Goal: Complete application form: Complete application form

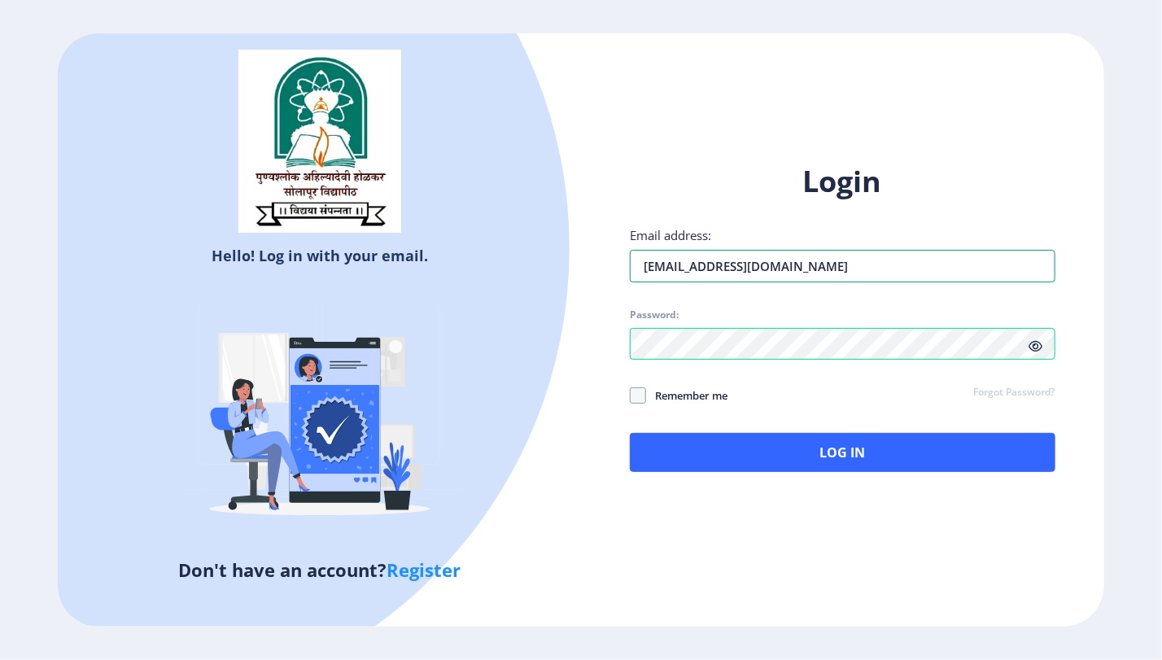
drag, startPoint x: 774, startPoint y: 261, endPoint x: 610, endPoint y: 261, distance: 164.4
click at [610, 261] on div "Login Email address: aparna@edulab.in Password: Remember me Forgot Password? Lo…" at bounding box center [842, 331] width 523 height 386
paste input "[EMAIL_ADDRESS][DOMAIN_NAME]"
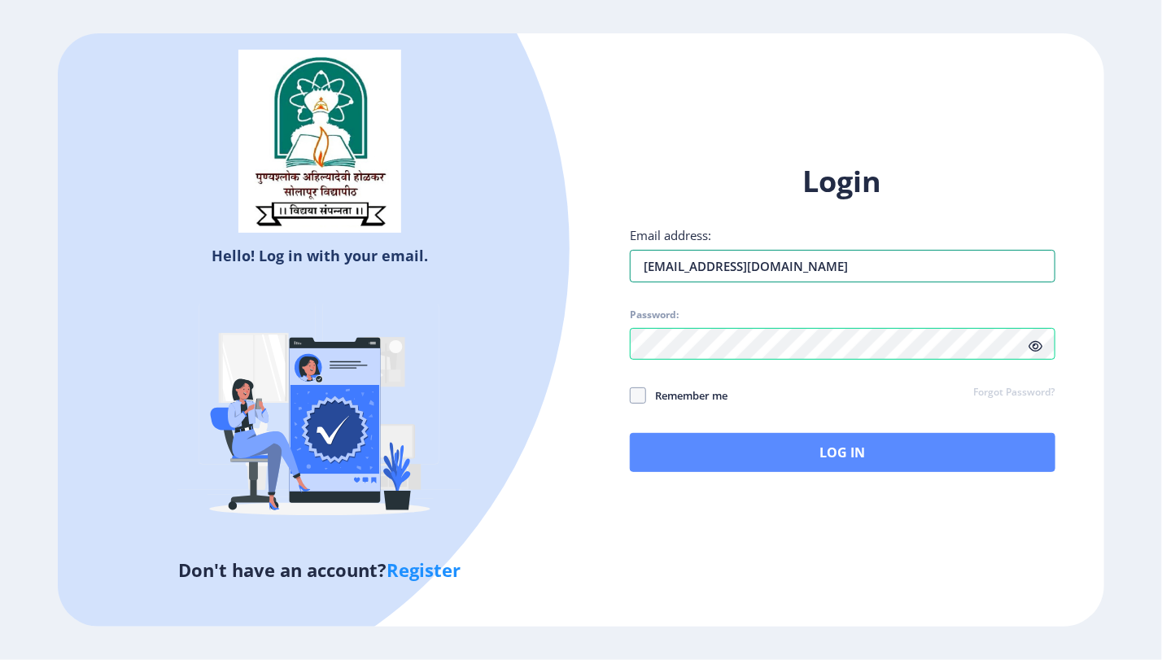
type input "[EMAIL_ADDRESS][DOMAIN_NAME]"
click at [808, 439] on button "Log In" at bounding box center [843, 452] width 426 height 39
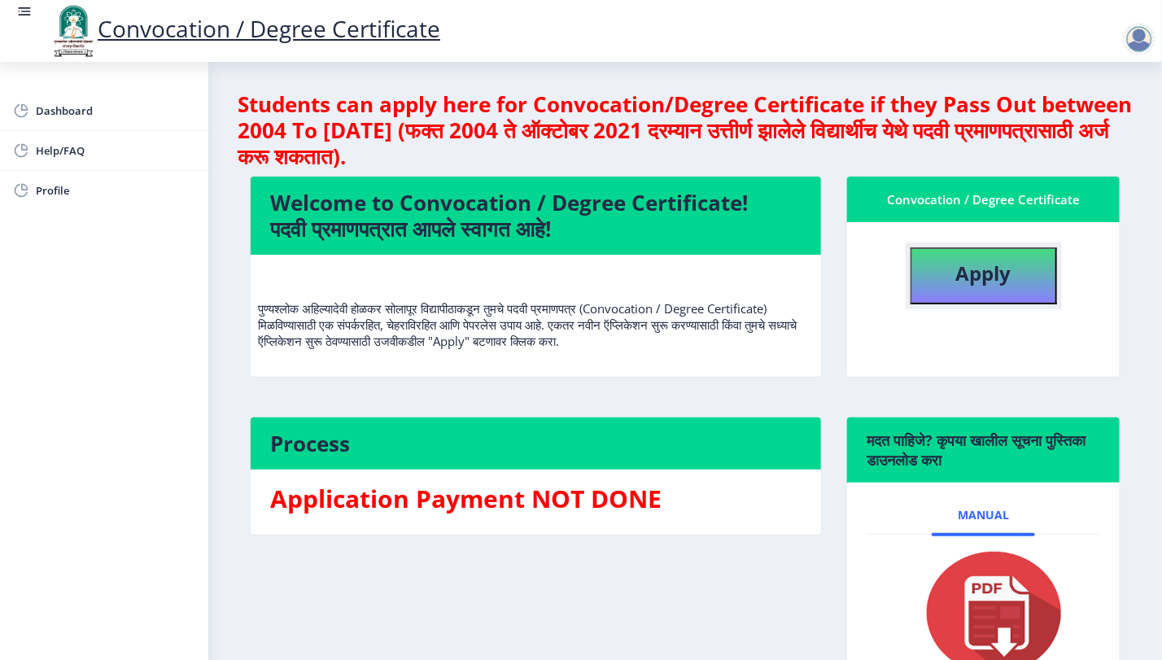
click at [1030, 278] on button "Apply" at bounding box center [984, 275] width 147 height 57
select select
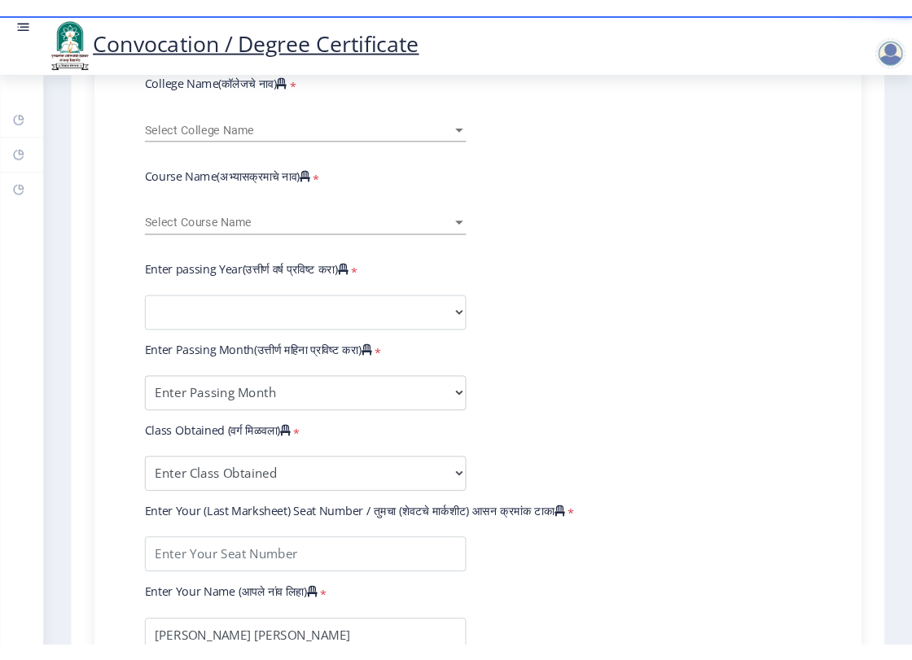
scroll to position [588, 0]
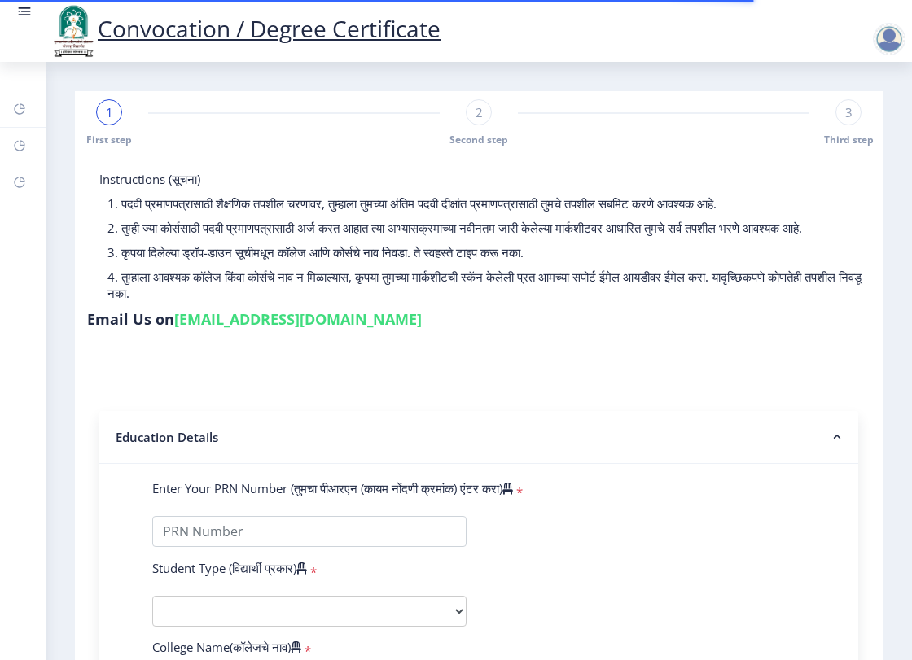
select select
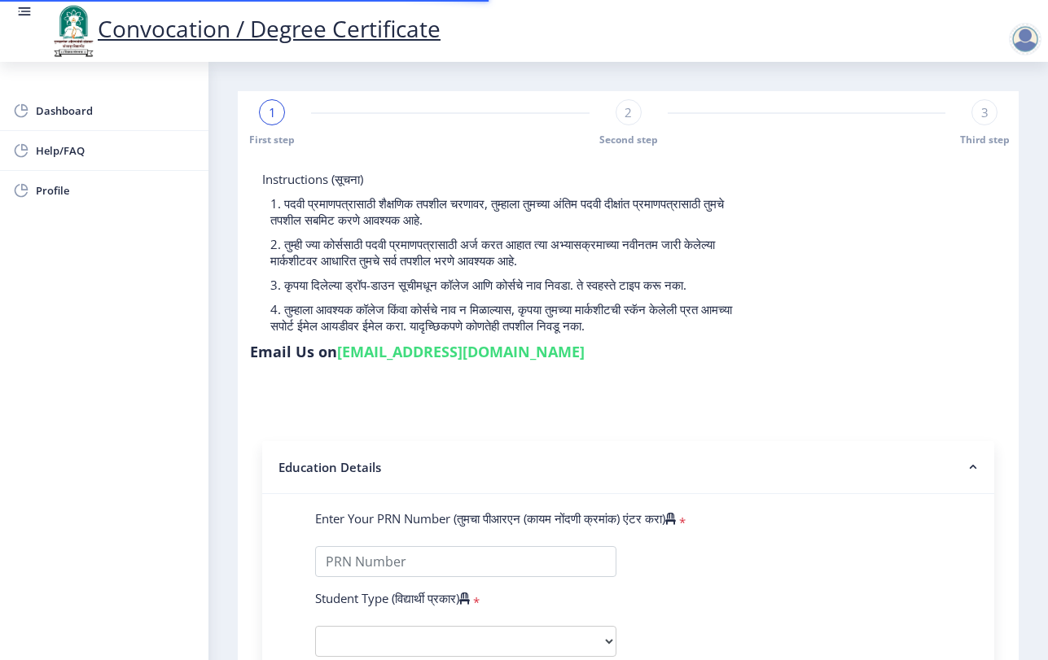
select select
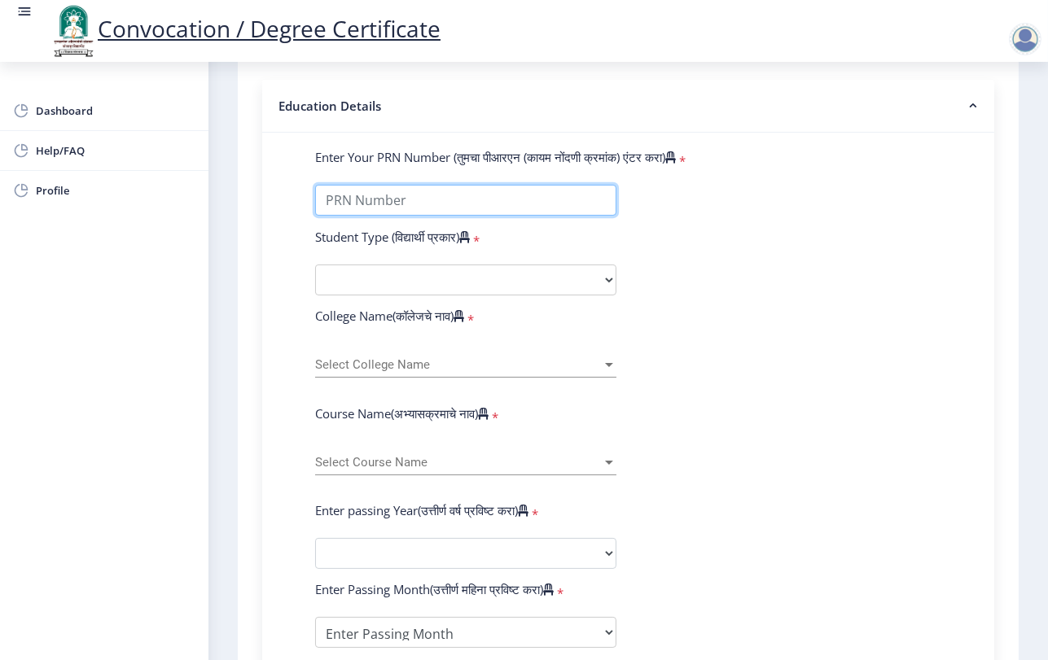
click at [462, 203] on input "Enter Your PRN Number (तुमचा पीआरएन (कायम नोंदणी क्रमांक) एंटर करा)" at bounding box center [465, 200] width 301 height 31
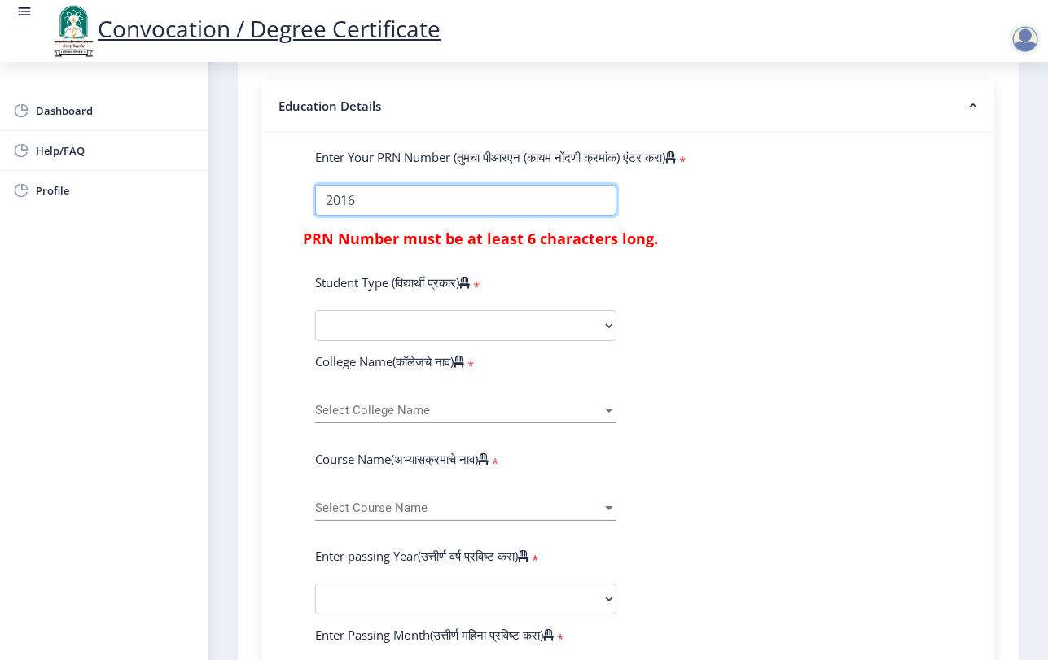
type input "2016"
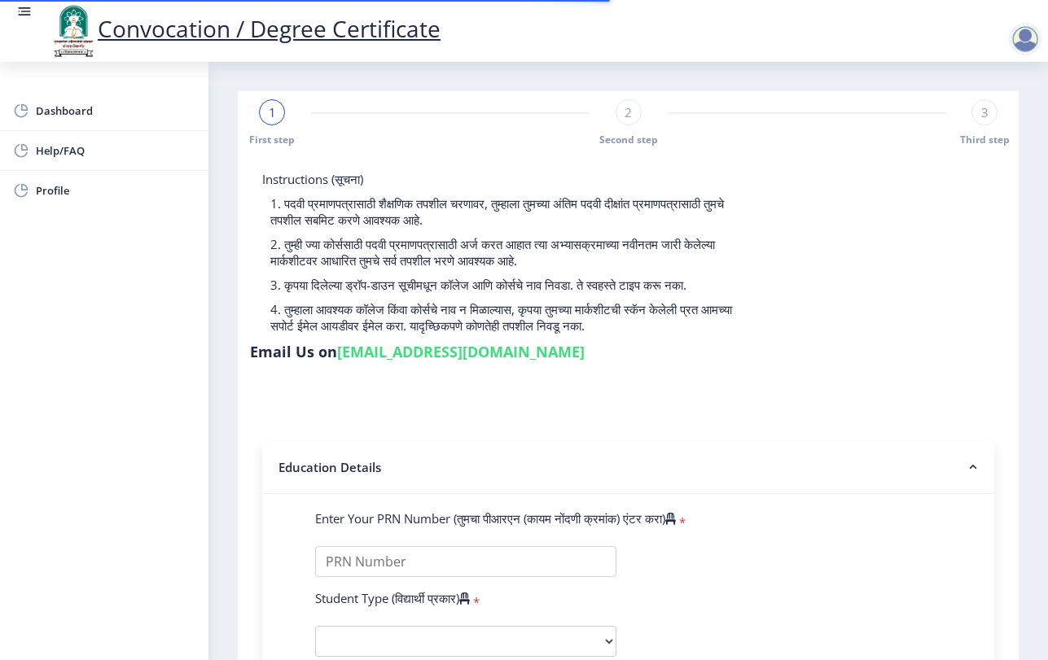
select select
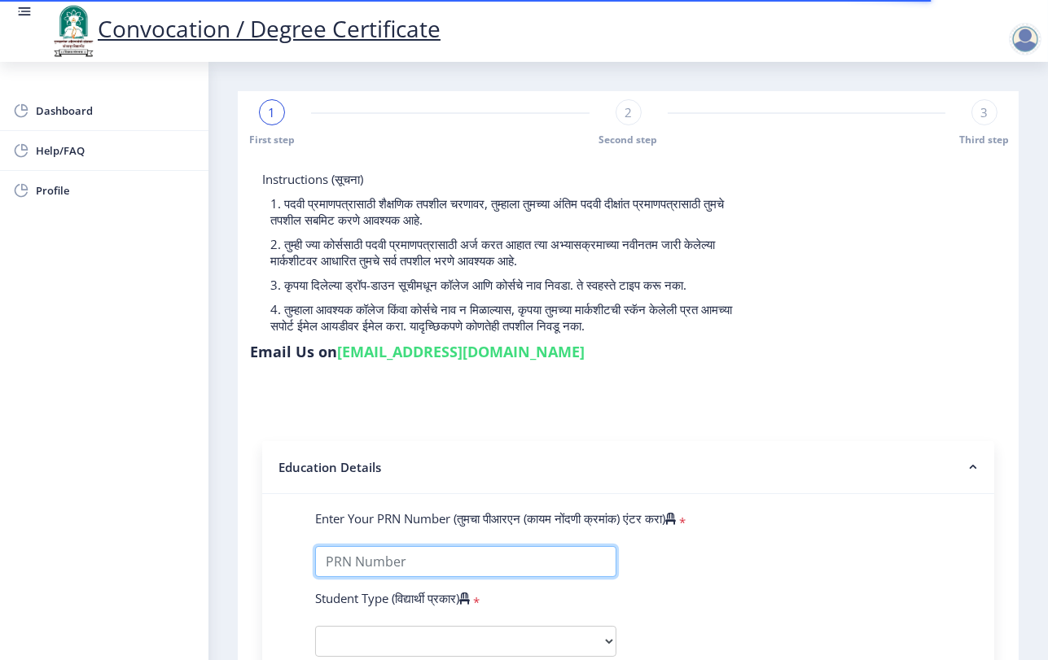
click at [462, 555] on input "Enter Your PRN Number (तुमचा पीआरएन (कायम नोंदणी क्रमांक) एंटर करा)" at bounding box center [465, 561] width 301 height 31
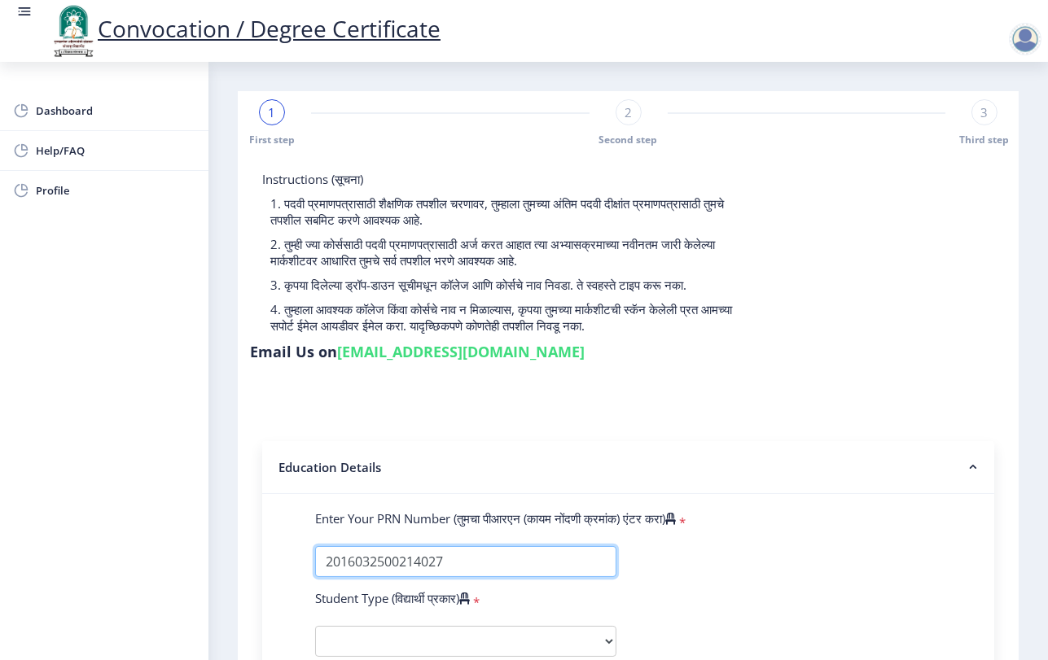
click at [489, 556] on input "Enter Your PRN Number (तुमचा पीआरएन (कायम नोंदणी क्रमांक) एंटर करा)" at bounding box center [465, 561] width 301 height 31
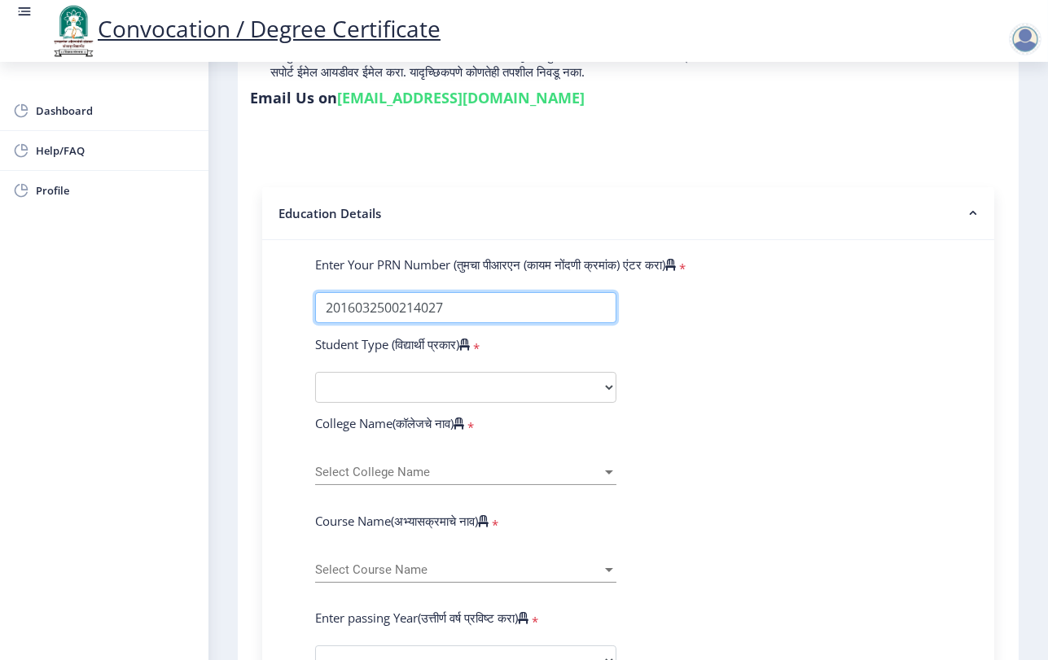
scroll to position [271, 0]
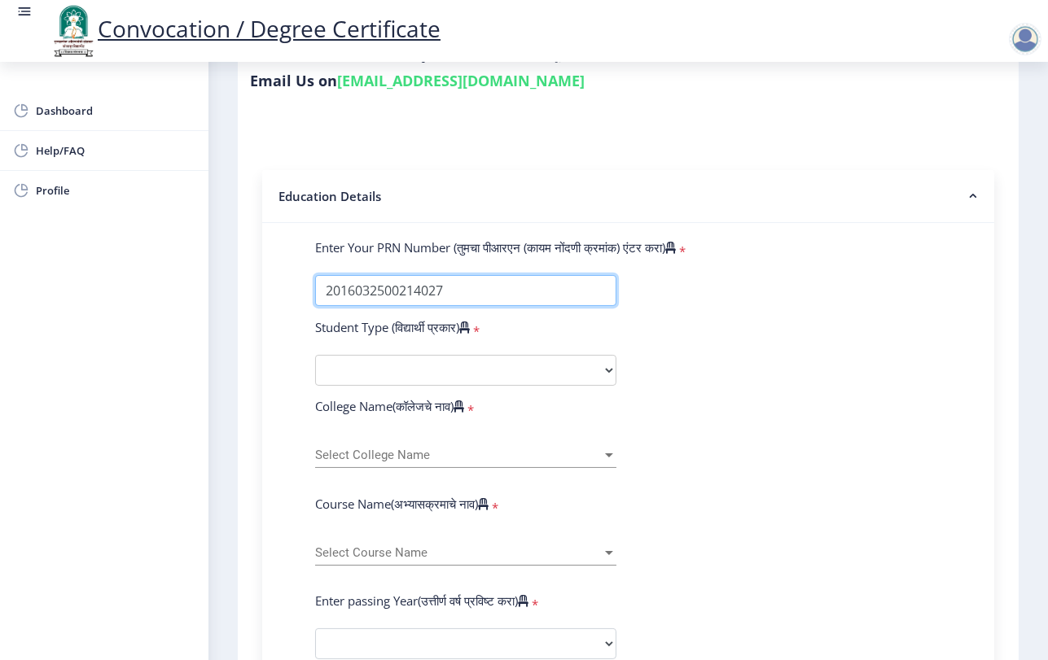
type input "2016032500214027"
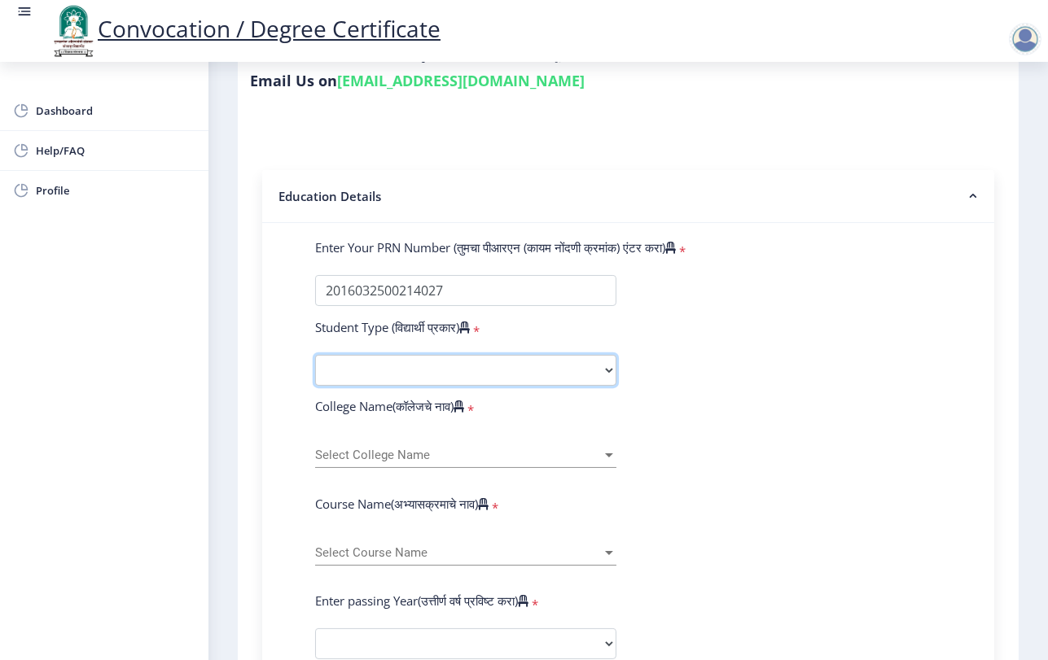
click at [548, 377] on select "Select Student Type Regular External" at bounding box center [465, 370] width 301 height 31
select select "Regular"
click at [315, 355] on select "Select Student Type Regular External" at bounding box center [465, 370] width 301 height 31
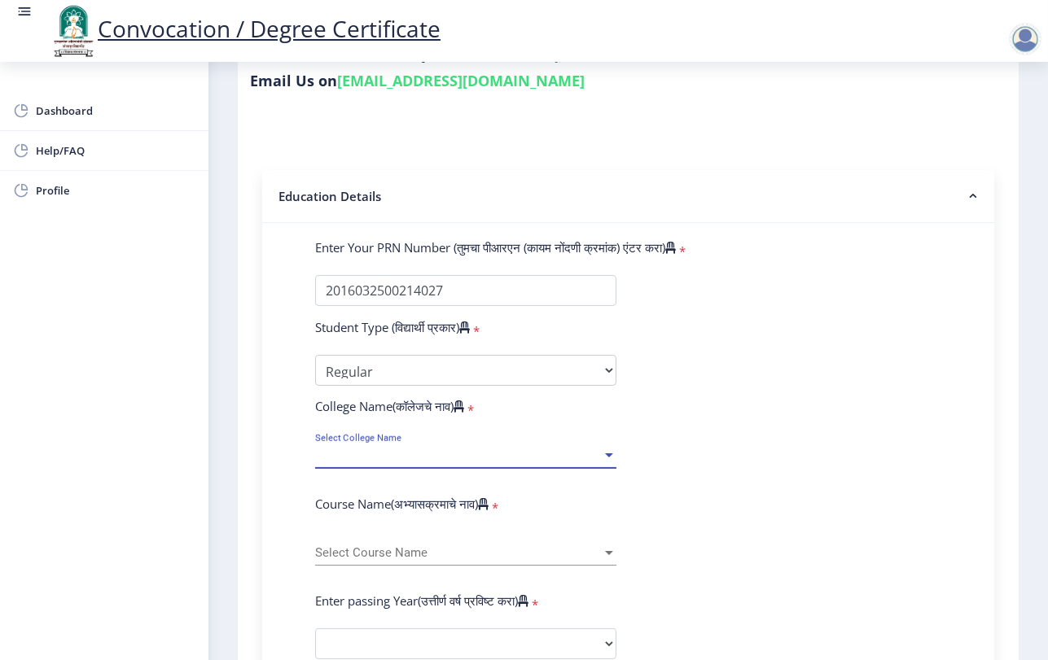
click at [463, 453] on span "Select College Name" at bounding box center [458, 455] width 287 height 14
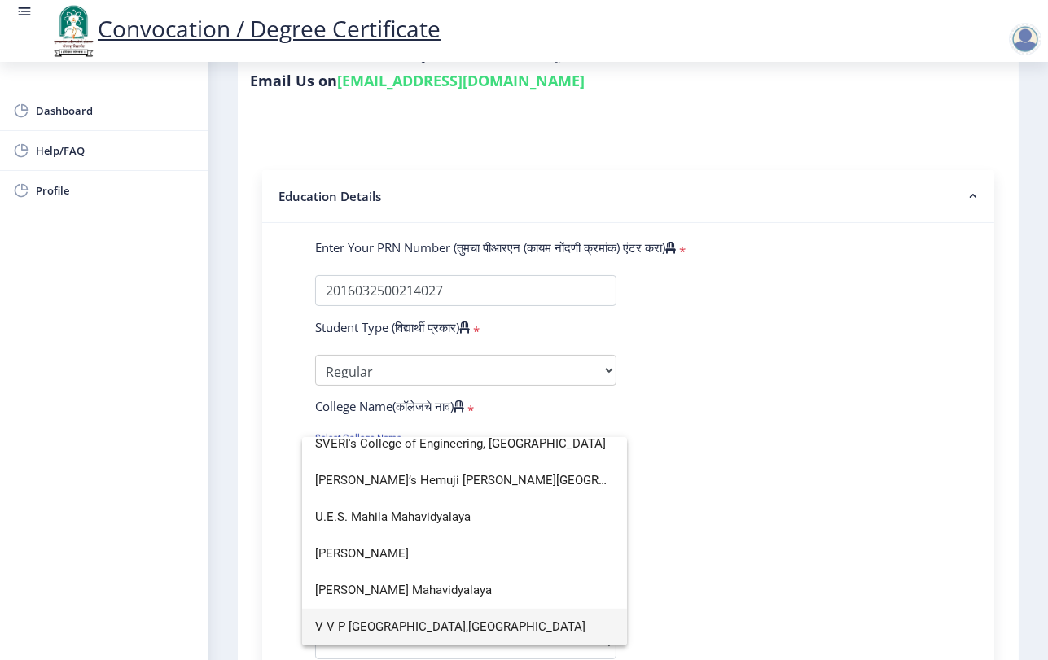
scroll to position [0, 0]
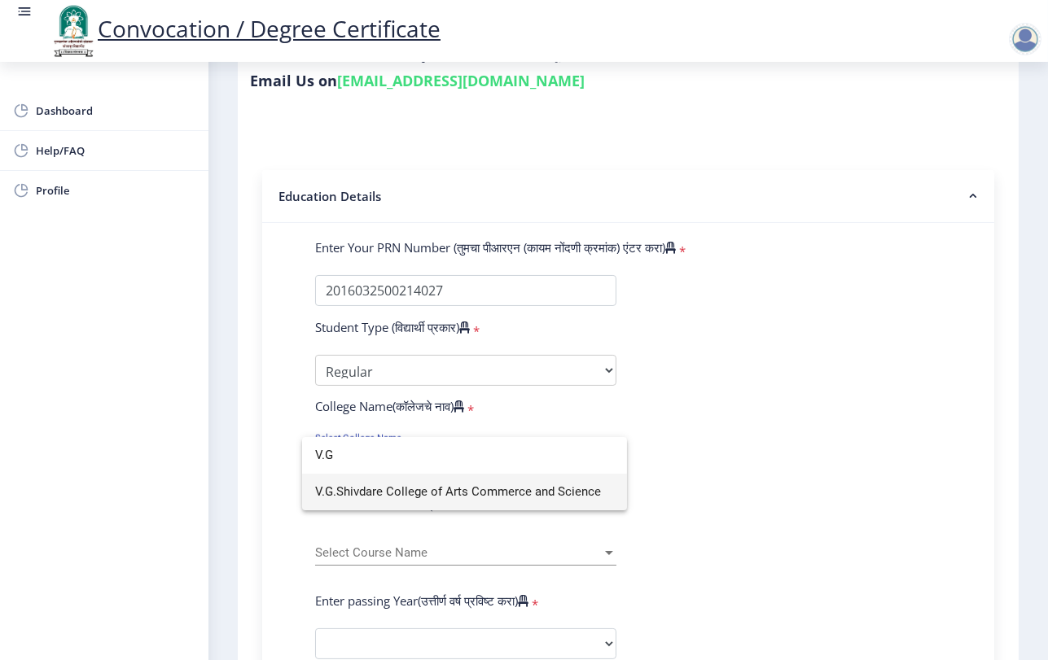
type input "V.G"
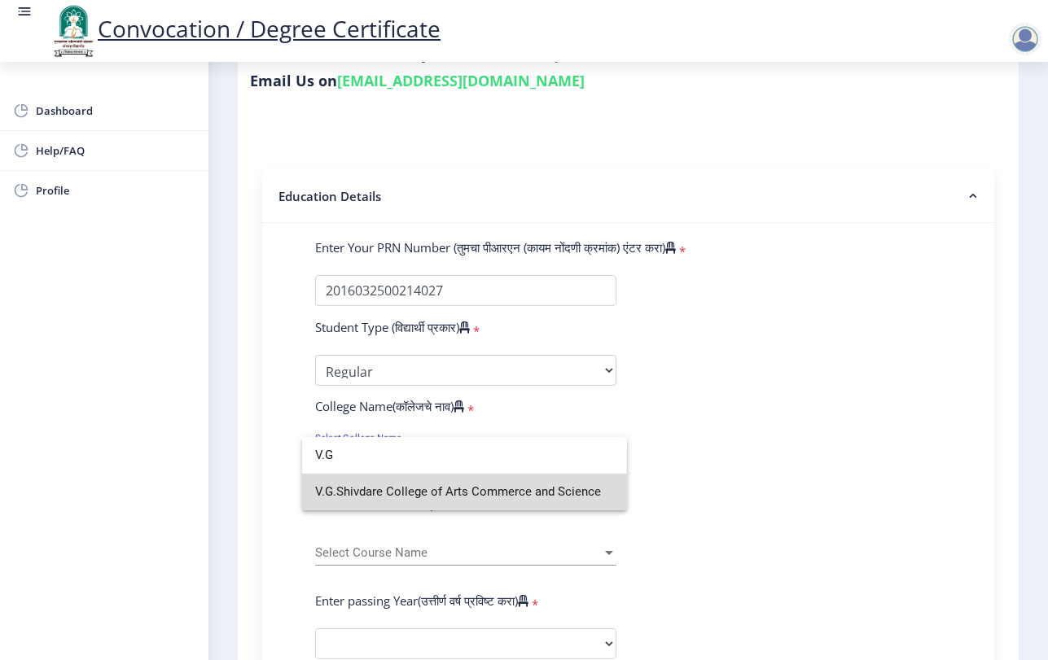
click at [470, 497] on span "V.G.Shivdare College of Arts Commerce and Science" at bounding box center [464, 492] width 299 height 37
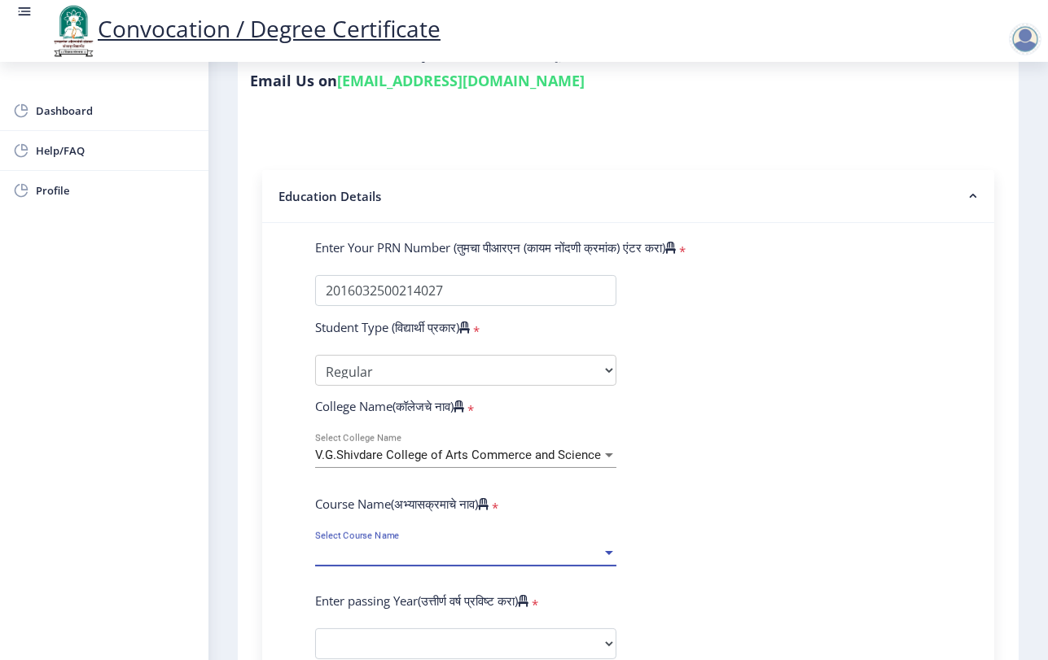
click at [553, 553] on span "Select Course Name" at bounding box center [458, 553] width 287 height 14
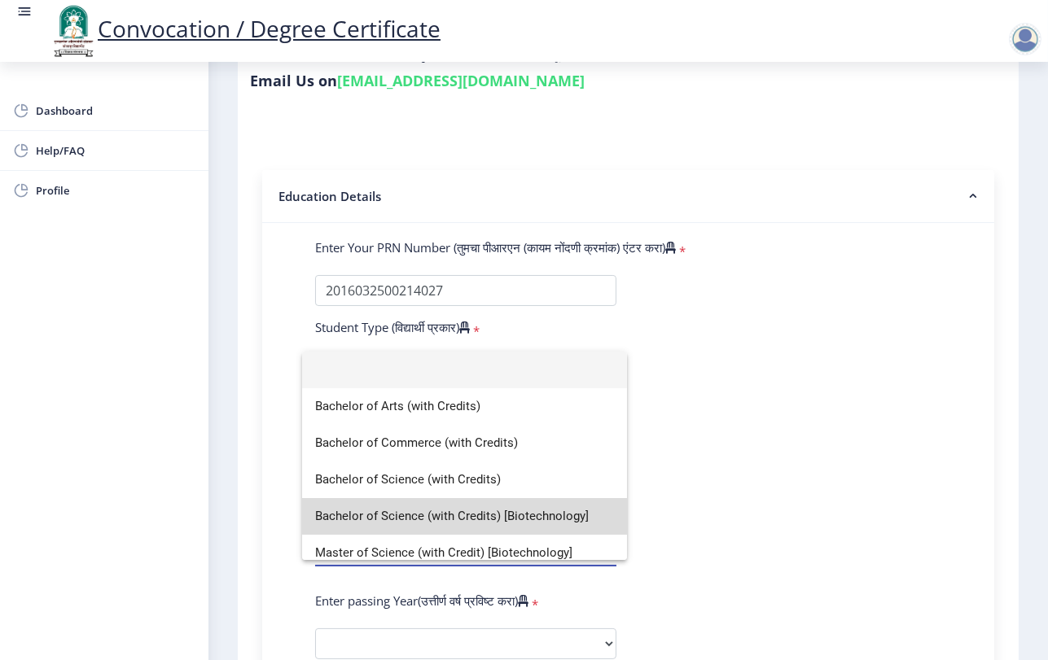
click at [501, 514] on span "Bachelor of Science (with Credits) [Biotechnology]" at bounding box center [464, 516] width 299 height 37
select select
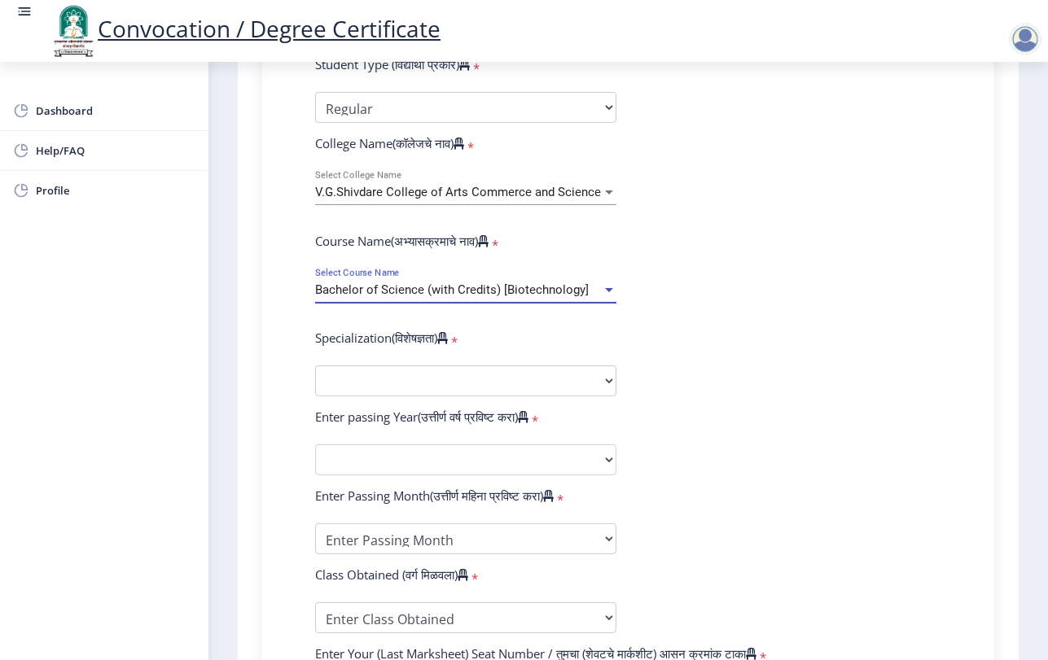
scroll to position [542, 0]
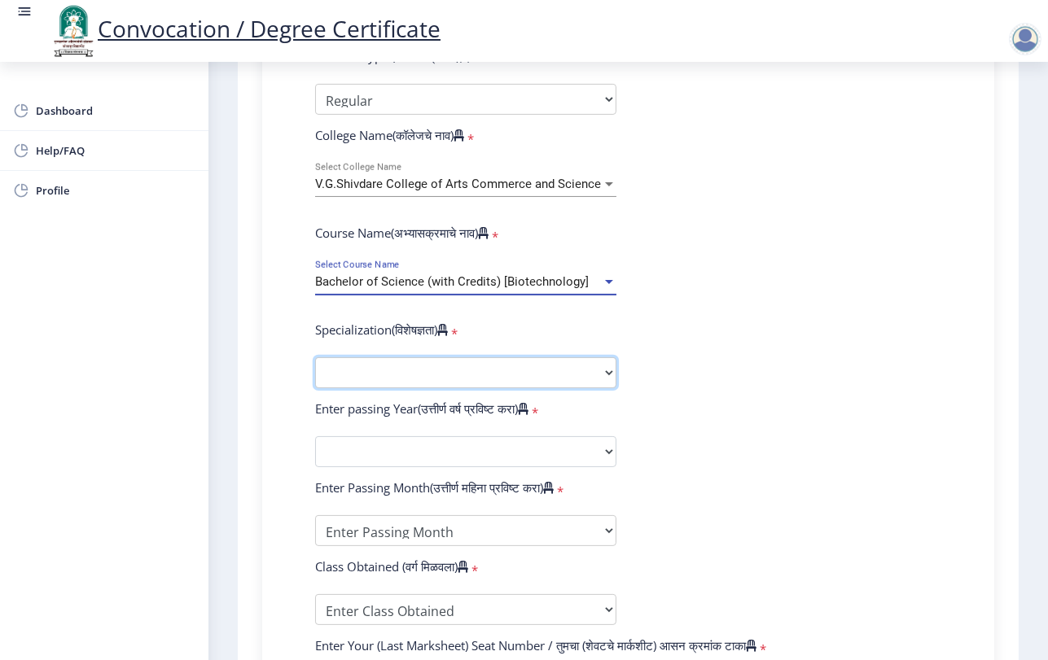
click at [564, 366] on select "Specialization Botany Chemistry Computer Science Electronics Geology Mathematic…" at bounding box center [465, 372] width 301 height 31
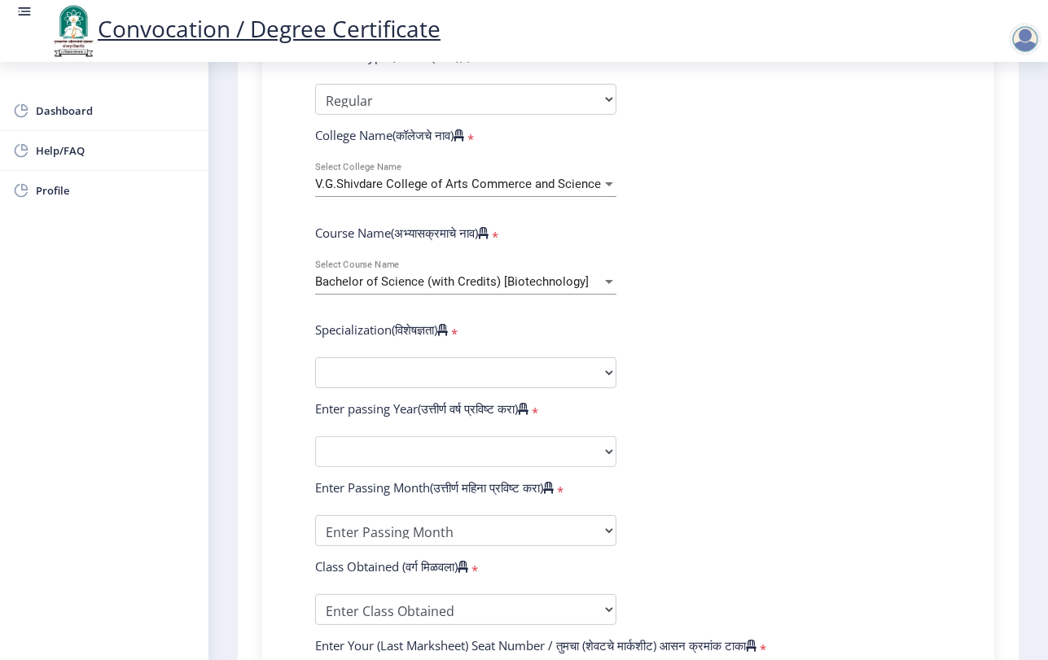
click at [731, 264] on form "Enter Your PRN Number (तुमचा पीआरएन (कायम नोंदणी क्रमांक) एंटर करा) * Student T…" at bounding box center [628, 416] width 650 height 896
click at [559, 283] on span "Bachelor of Science (with Credits) [Biotechnology]" at bounding box center [451, 281] width 273 height 15
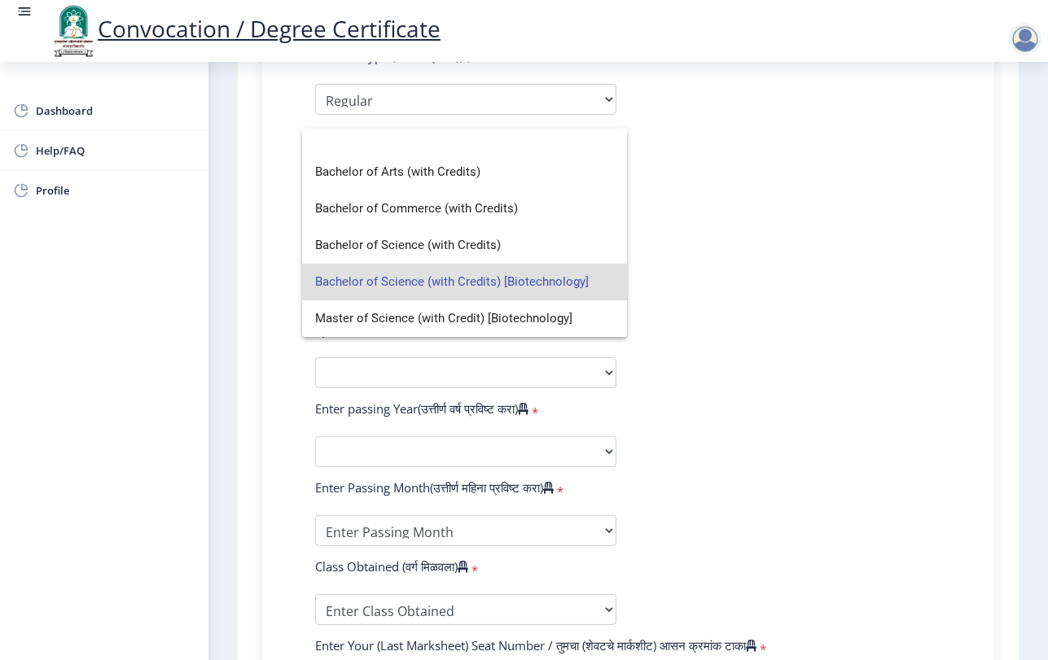
scroll to position [0, 0]
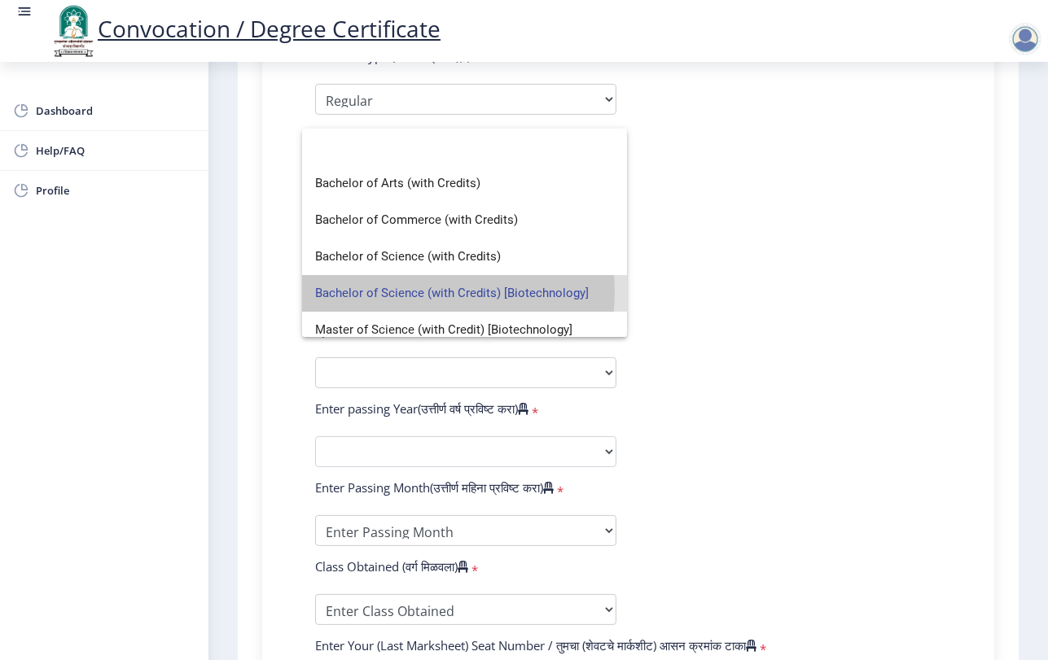
click at [434, 293] on span "Bachelor of Science (with Credits) [Biotechnology]" at bounding box center [464, 293] width 299 height 37
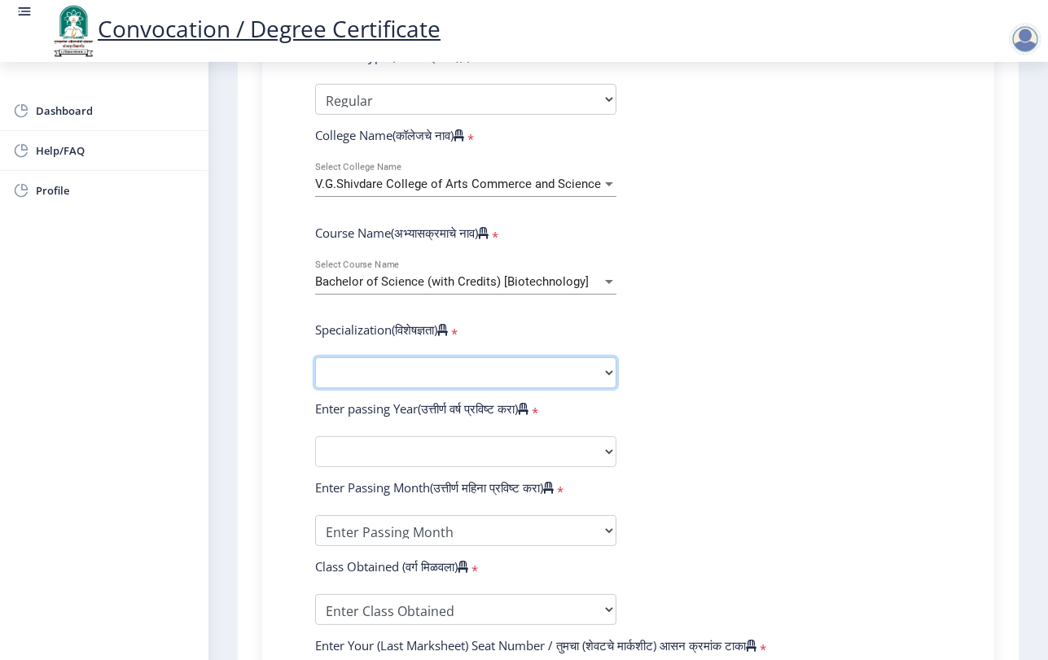
click at [485, 367] on select "Specialization Botany Chemistry Computer Science Electronics Geology Mathematic…" at bounding box center [465, 372] width 301 height 31
click at [448, 373] on select "Sub-Degree Biotechnology Entire Computer Science Entrepreneurship Other" at bounding box center [465, 372] width 301 height 31
select select "Biotechnology"
click at [315, 357] on select "Sub-Degree Biotechnology Entire Computer Science Entrepreneurship Other" at bounding box center [465, 372] width 301 height 31
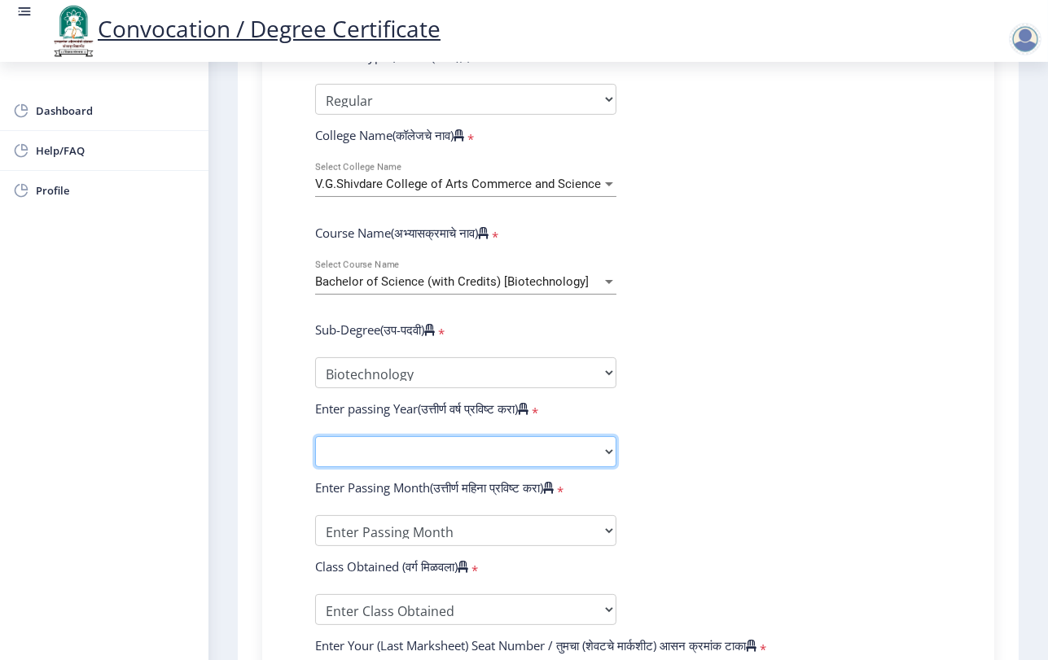
click at [448, 461] on select "2025 2024 2023 2022 2021 2020 2019 2018 2017 2016 2015 2014 2013 2012 2011 2010…" at bounding box center [465, 451] width 301 height 31
select select "2019"
click at [315, 436] on select "2025 2024 2023 2022 2021 2020 2019 2018 2017 2016 2015 2014 2013 2012 2011 2010…" at bounding box center [465, 451] width 301 height 31
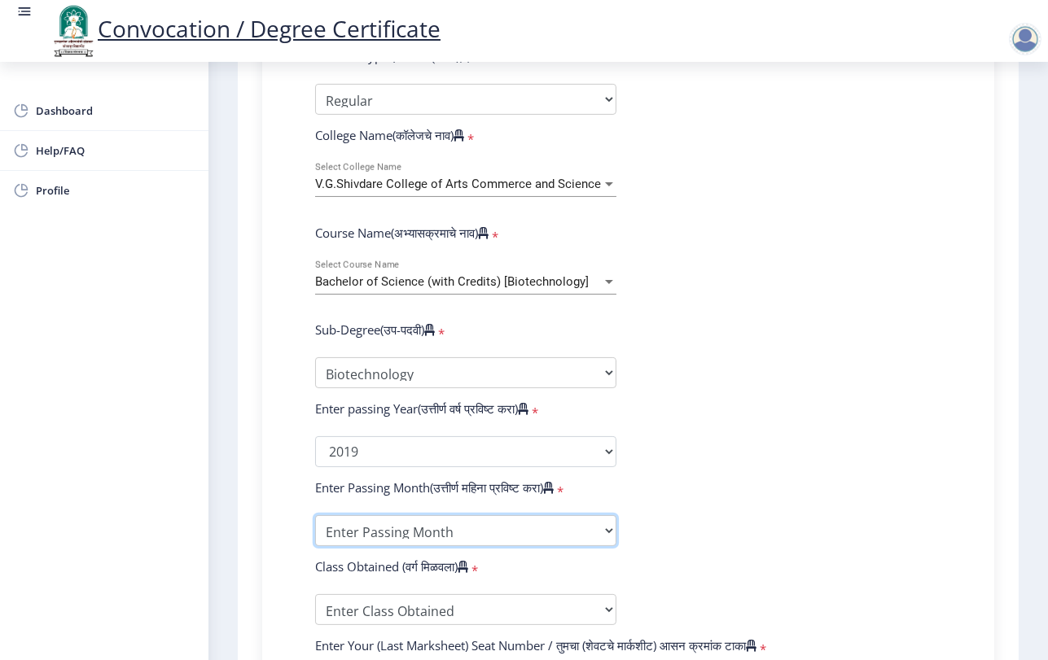
click at [398, 535] on select "Enter Passing Month March April May October November December" at bounding box center [465, 530] width 301 height 31
select select "March"
click at [315, 515] on select "Enter Passing Month March April May October November December" at bounding box center [465, 530] width 301 height 31
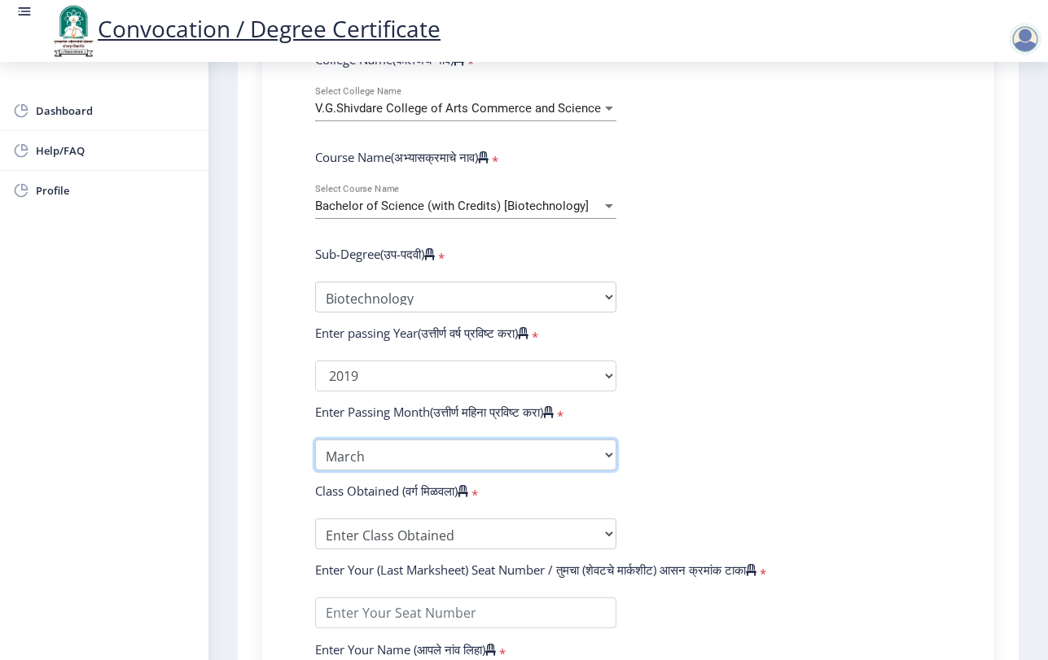
scroll to position [723, 0]
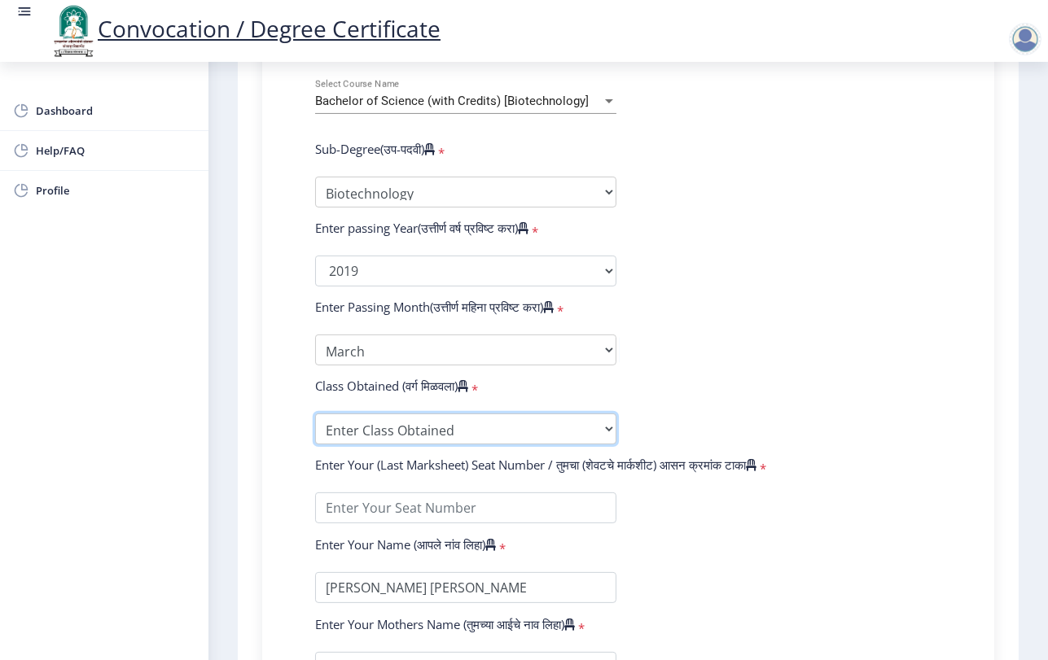
click at [507, 422] on select "Enter Class Obtained FIRST CLASS WITH DISTINCTION FIRST CLASS HIGHER SECOND CLA…" at bounding box center [465, 428] width 301 height 31
select select "Grade A"
click at [315, 413] on select "Enter Class Obtained FIRST CLASS WITH DISTINCTION FIRST CLASS HIGHER SECOND CLA…" at bounding box center [465, 428] width 301 height 31
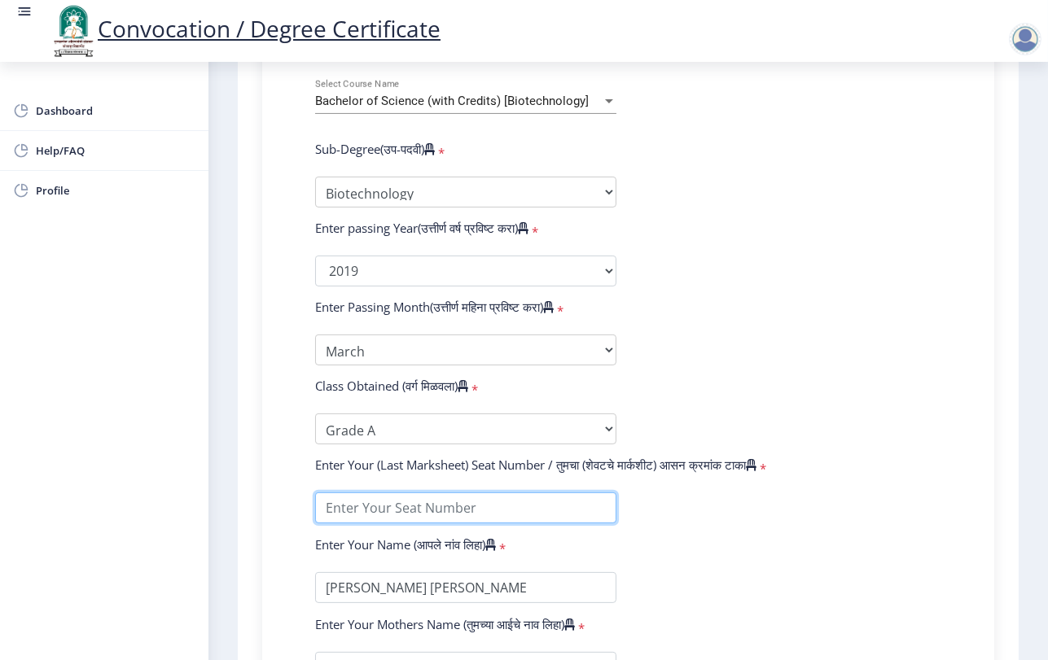
click at [469, 509] on input "textarea" at bounding box center [465, 507] width 301 height 31
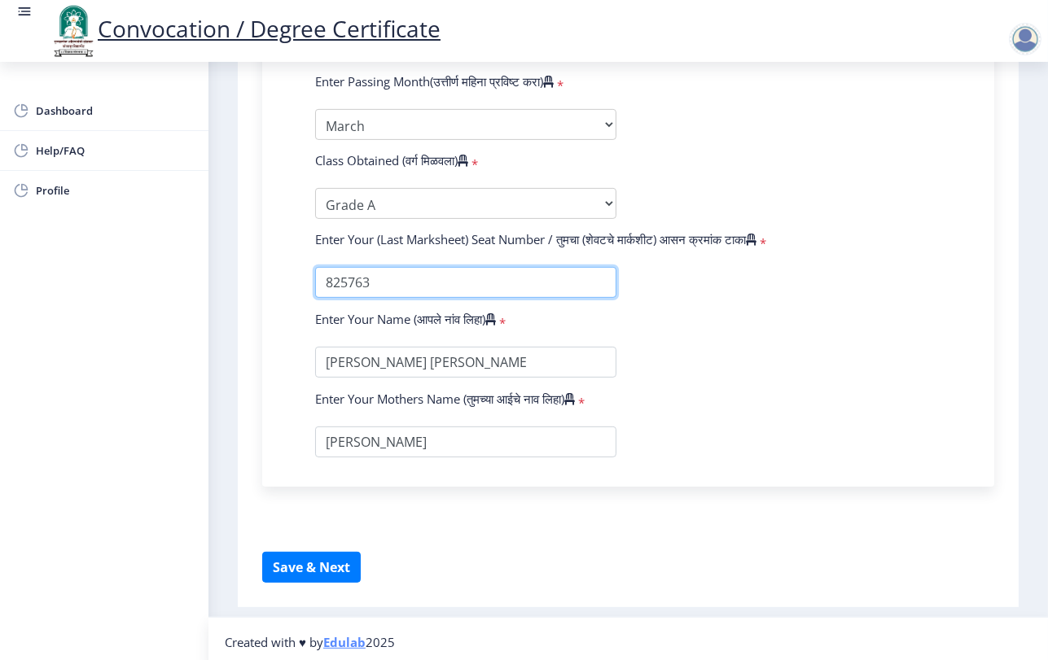
scroll to position [955, 0]
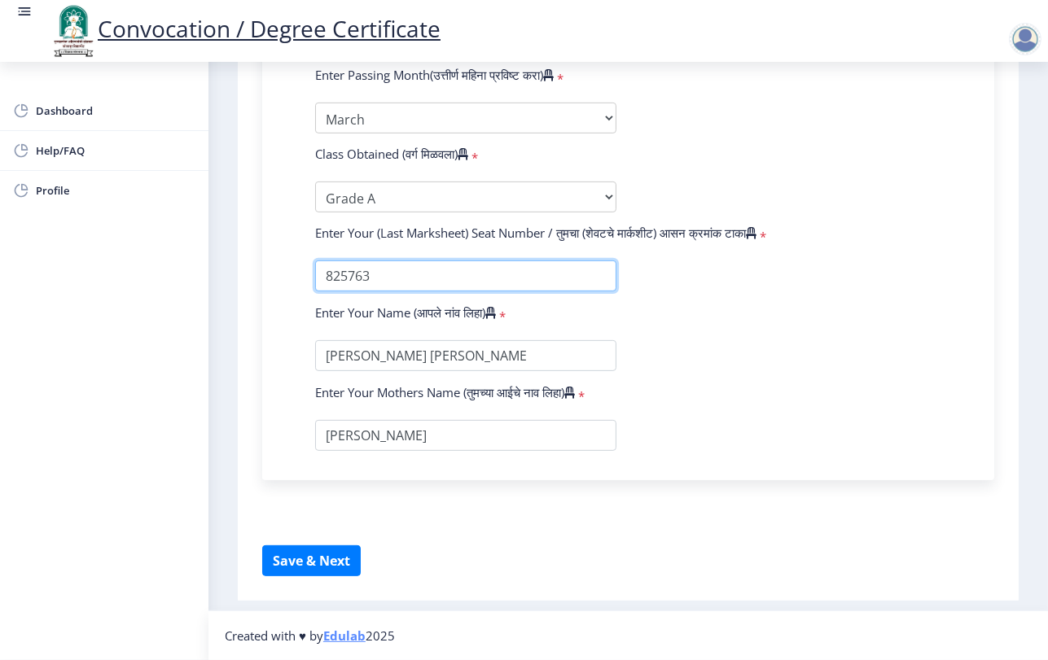
type input "825763"
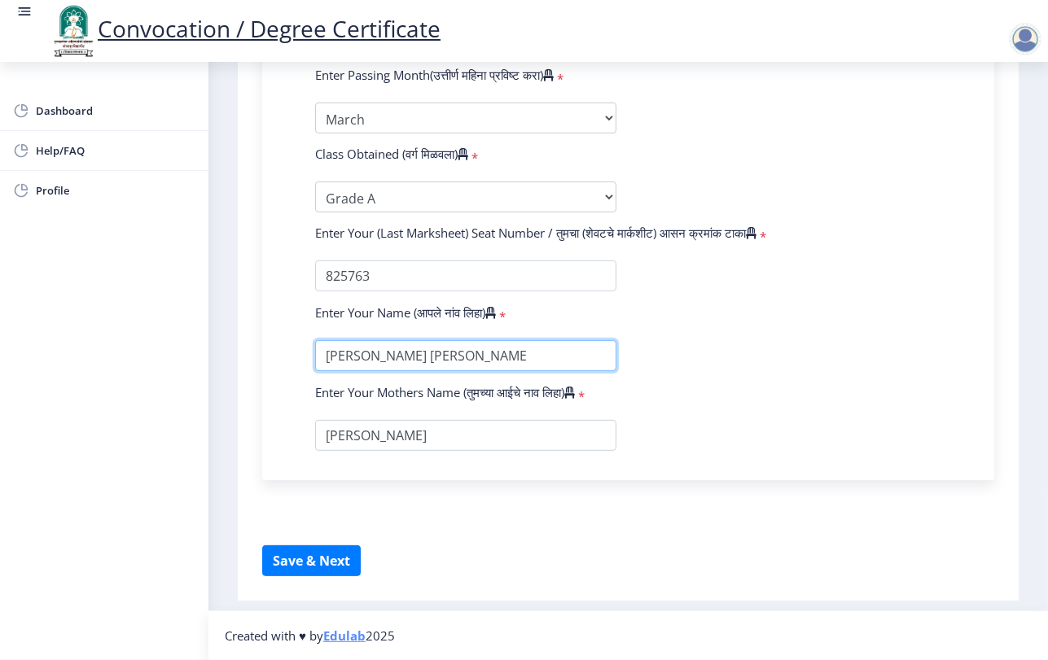
click at [535, 363] on input "textarea" at bounding box center [465, 355] width 301 height 31
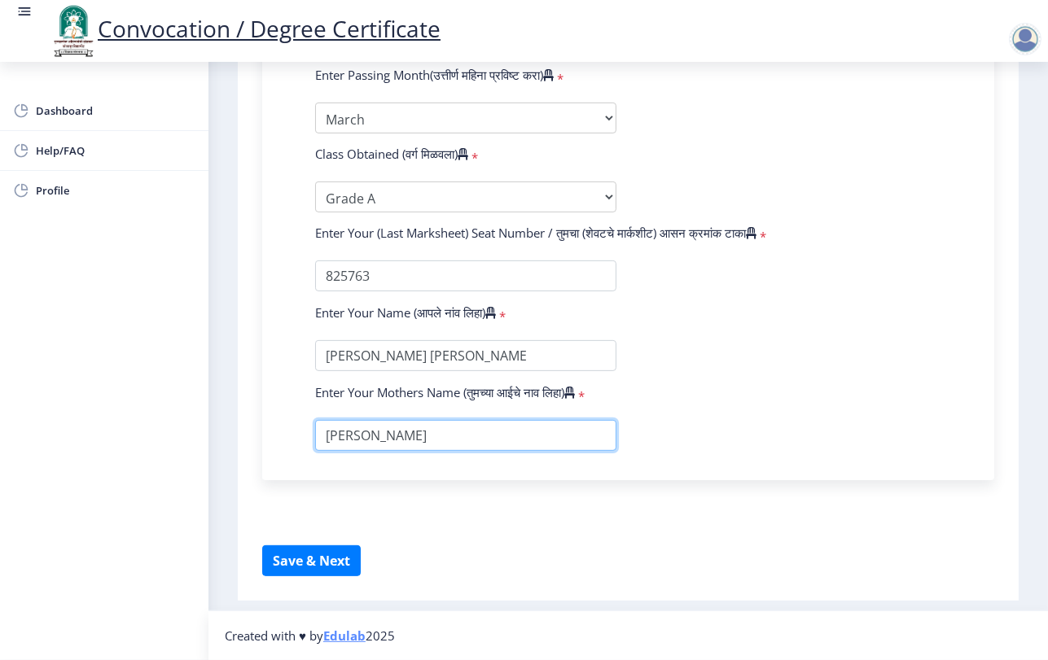
click at [492, 425] on input "textarea" at bounding box center [465, 435] width 301 height 31
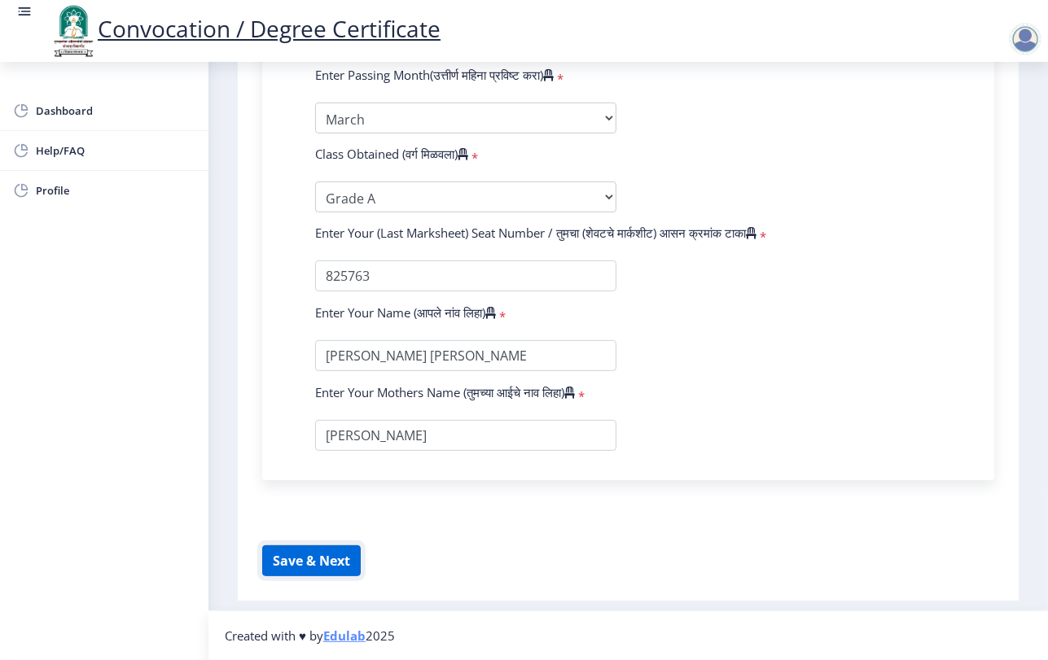
click at [339, 562] on button "Save & Next" at bounding box center [311, 560] width 98 height 31
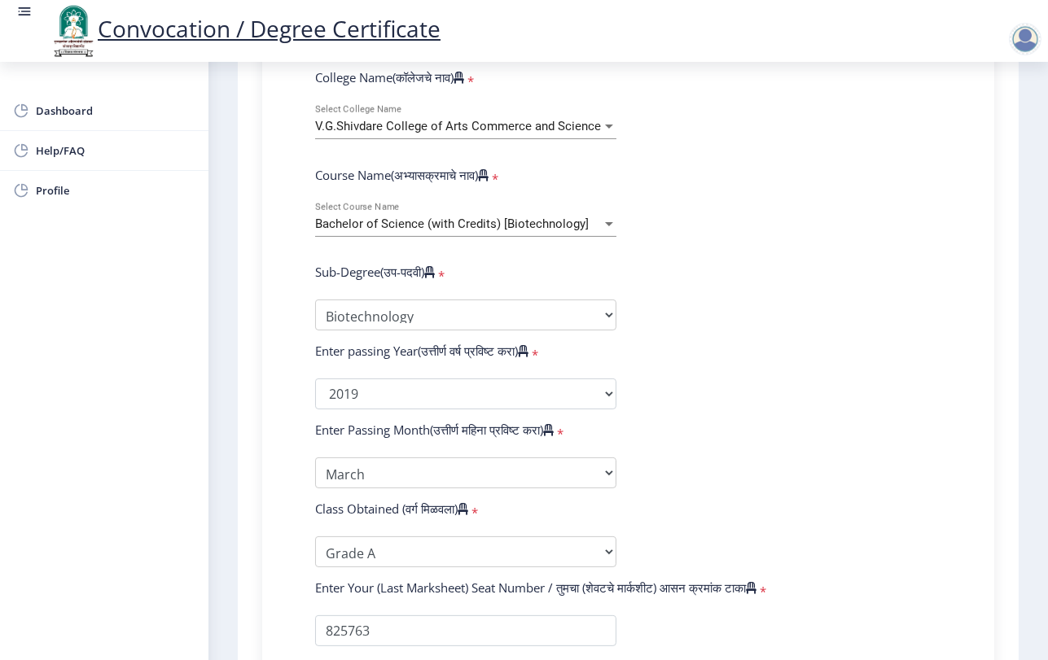
scroll to position [593, 0]
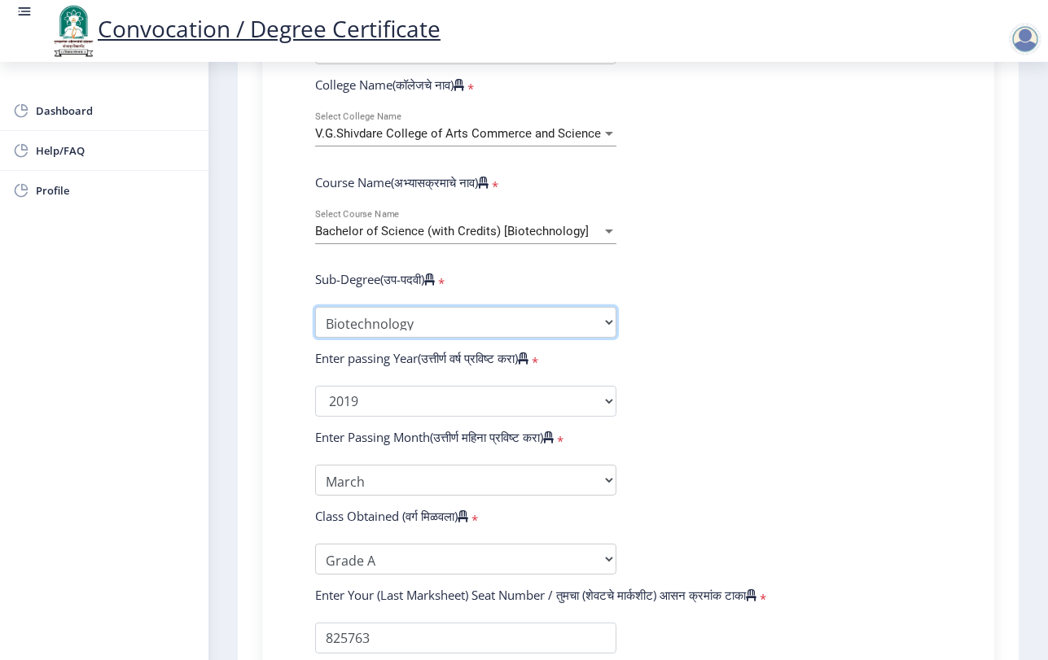
click at [551, 319] on select "Sub-Degree Biotechnology Entire Computer Science Entrepreneurship Other" at bounding box center [465, 322] width 301 height 31
